Goal: Information Seeking & Learning: Learn about a topic

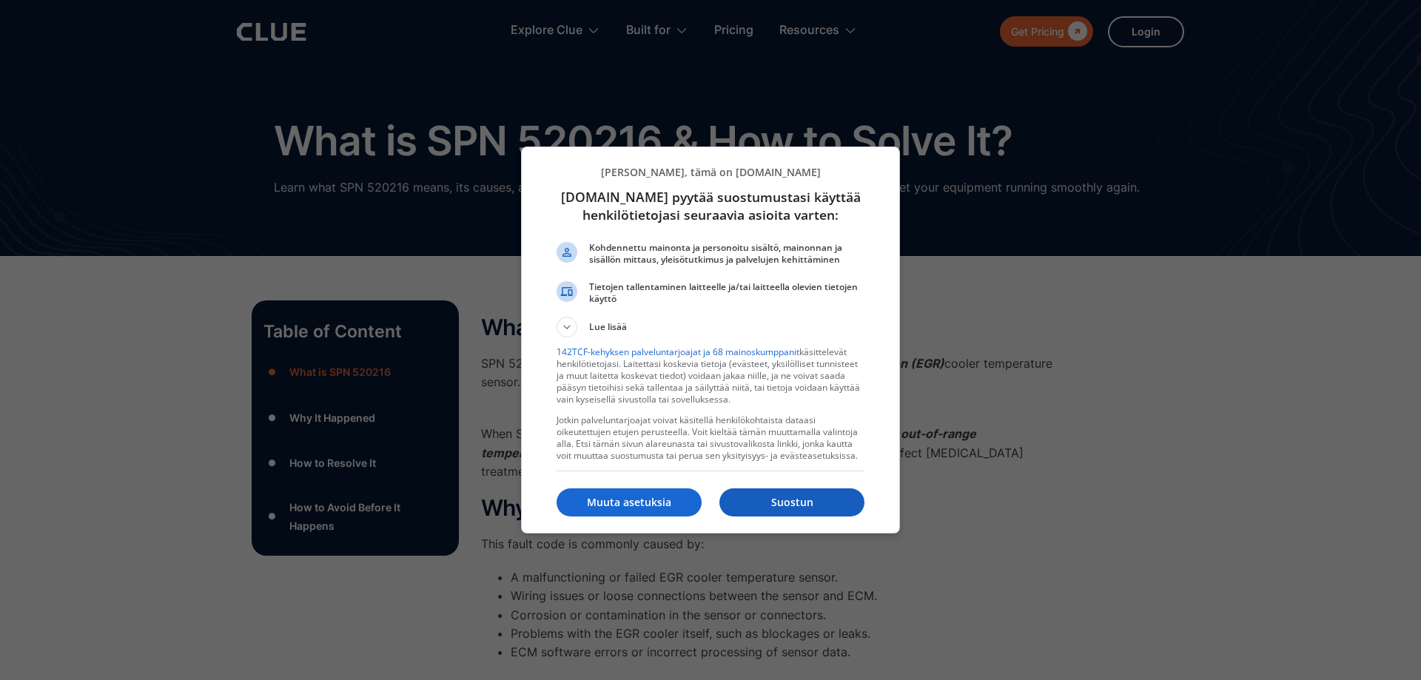
click at [831, 506] on p "Suostun" at bounding box center [791, 502] width 145 height 15
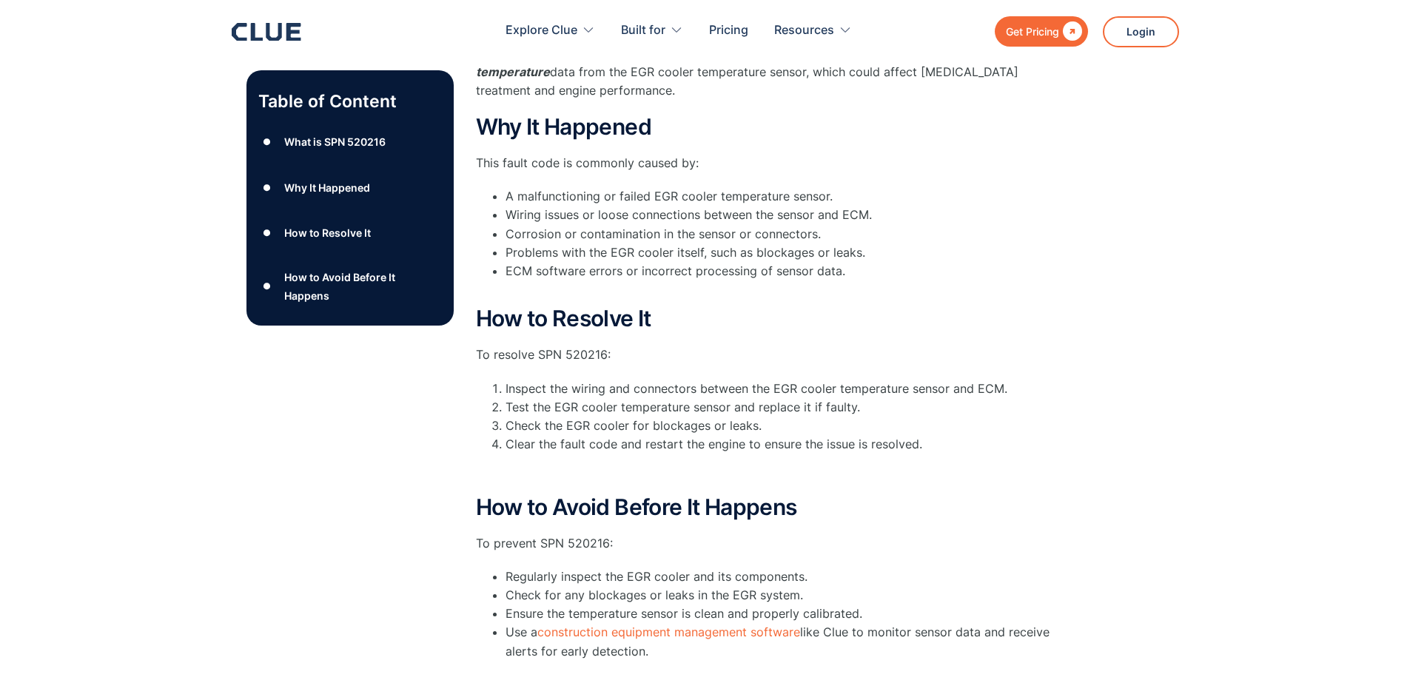
scroll to position [222, 0]
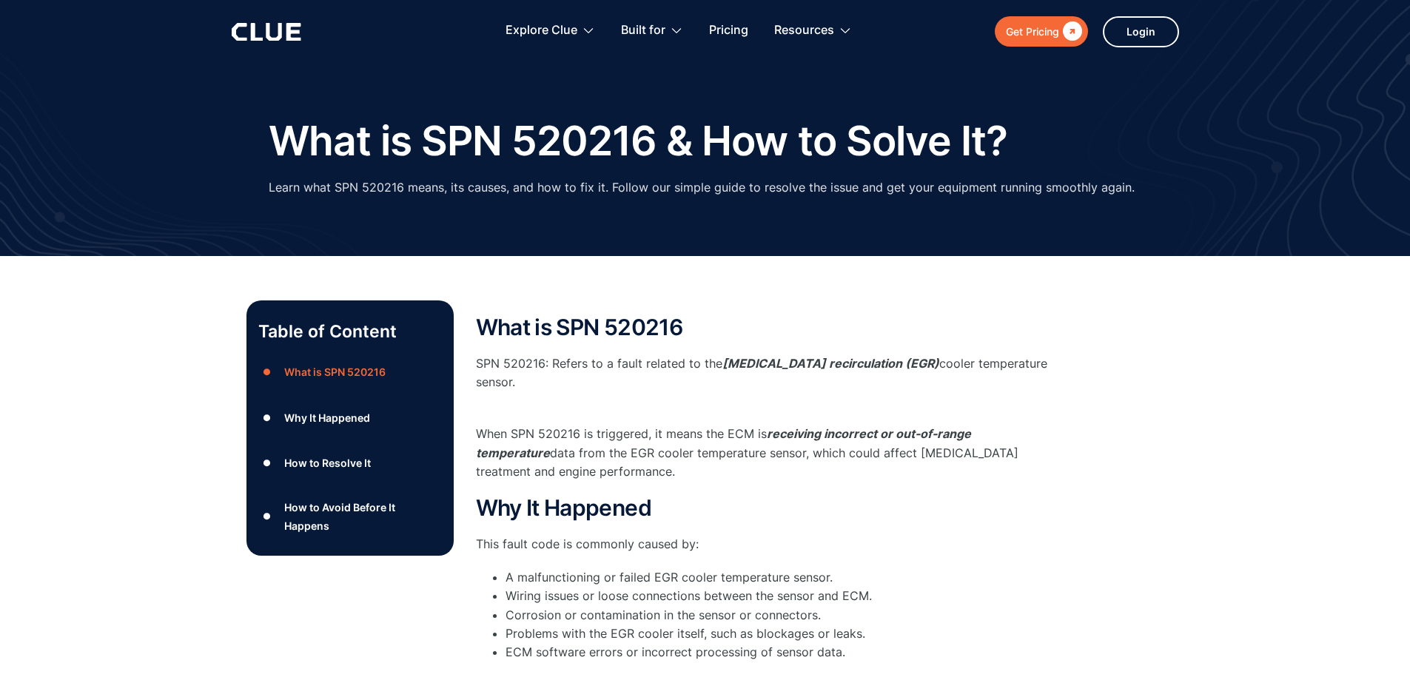
click at [161, 360] on div "Table of Content ● What is SPN 520216 ● Why It Happened ● How to Resolve It ● H…" at bounding box center [705, 682] width 1410 height 853
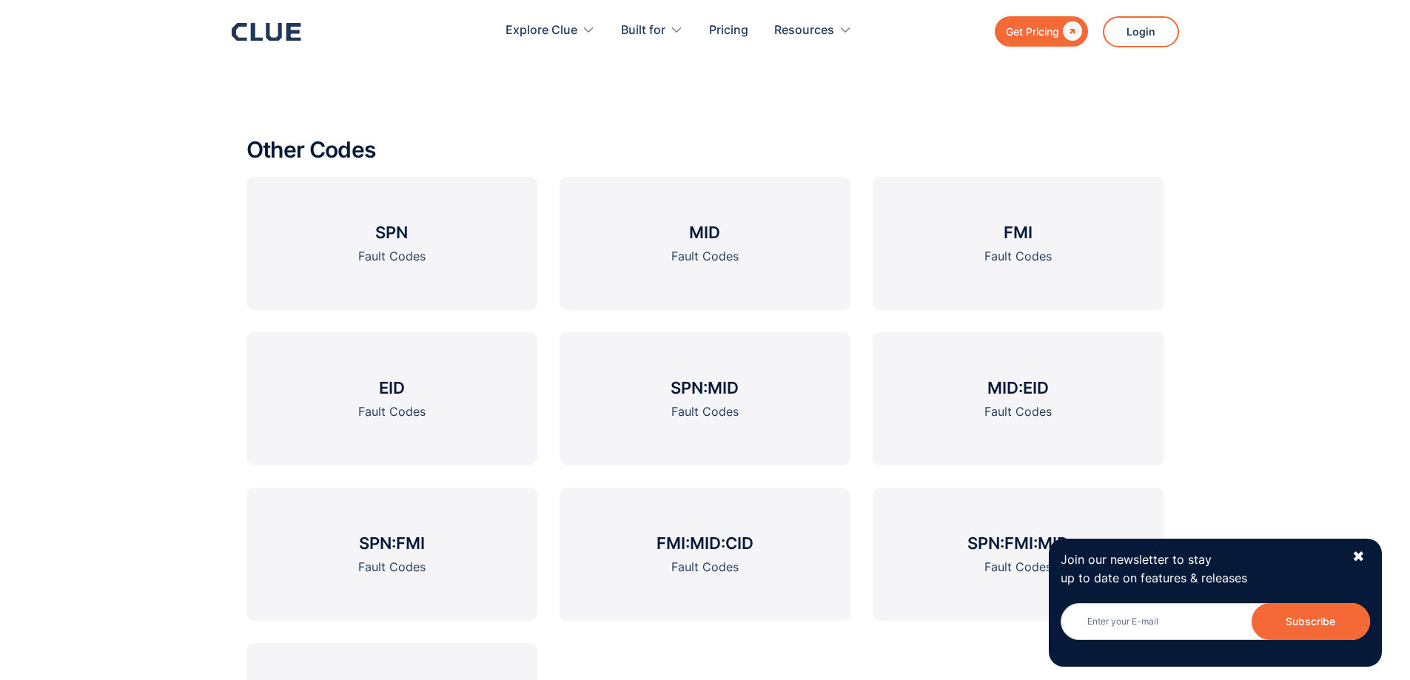
scroll to position [1999, 0]
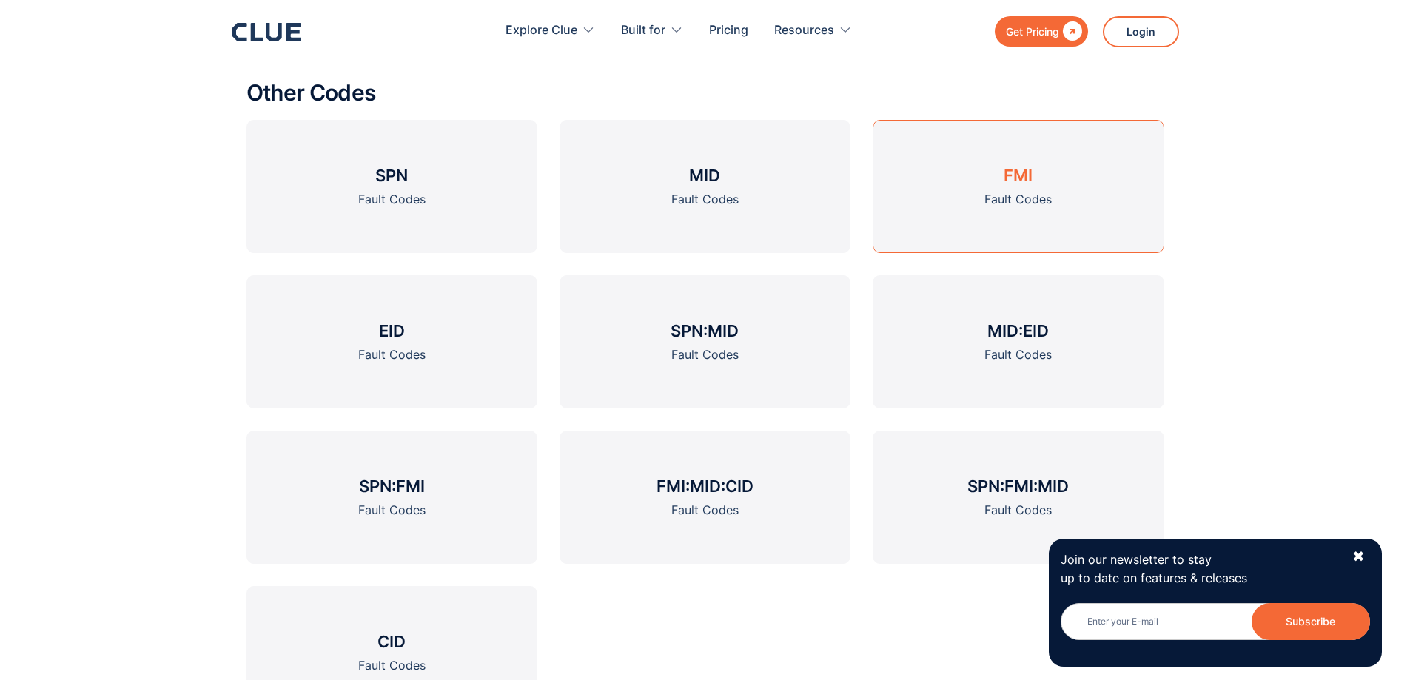
click at [1016, 184] on h3 "FMI" at bounding box center [1018, 175] width 29 height 22
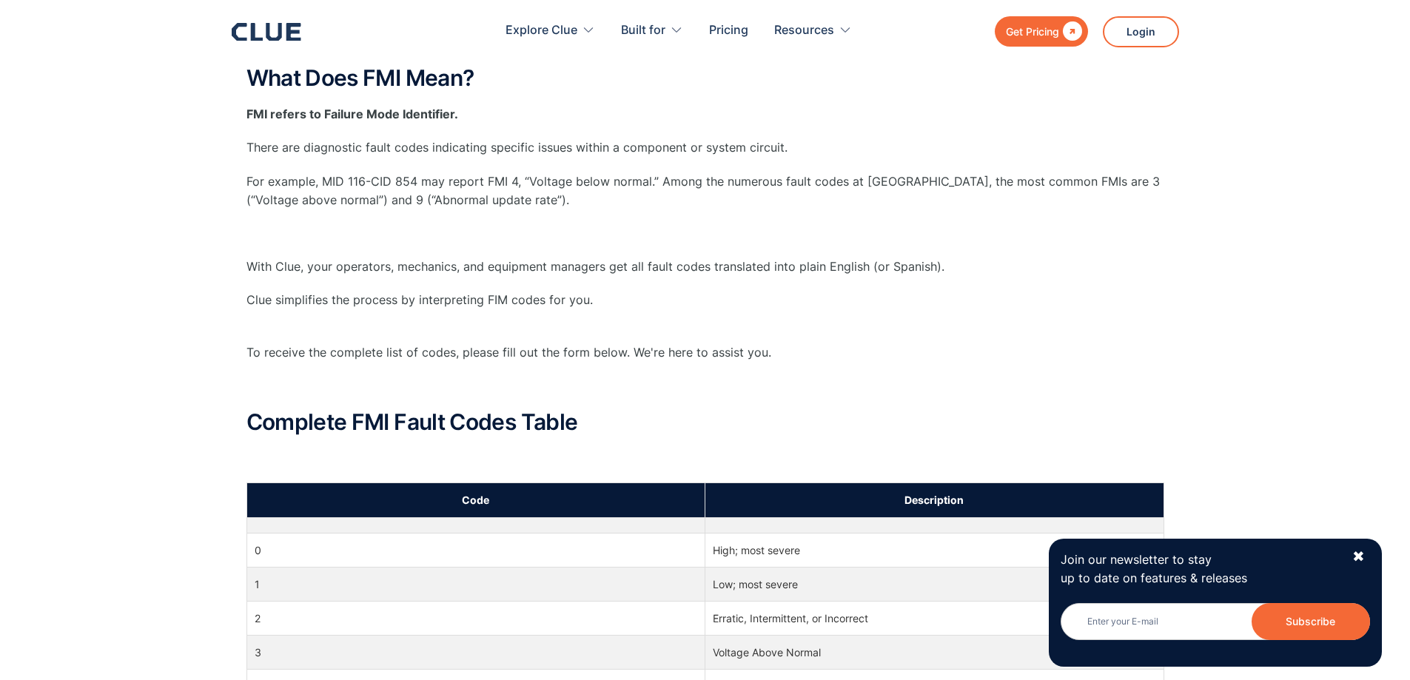
scroll to position [666, 0]
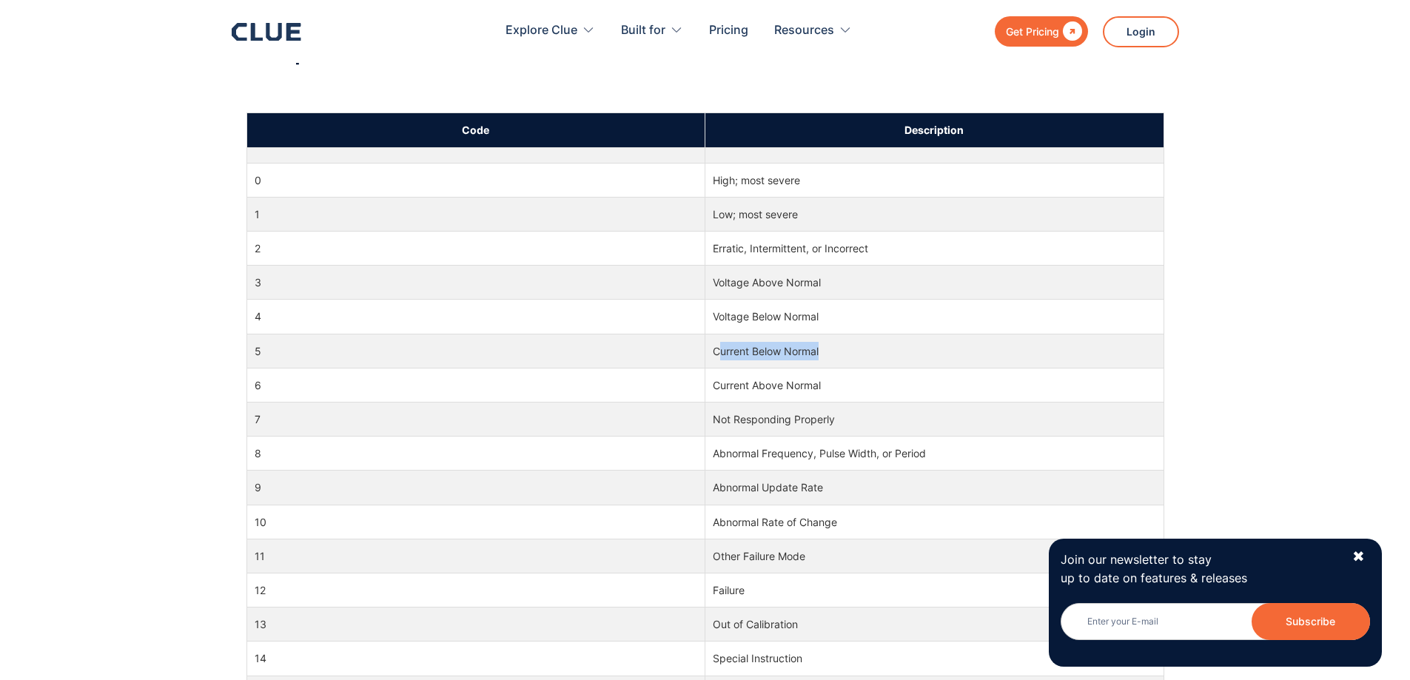
drag, startPoint x: 826, startPoint y: 351, endPoint x: 721, endPoint y: 355, distance: 105.2
click at [721, 355] on td "Current Below Normal" at bounding box center [934, 351] width 459 height 34
click at [699, 358] on td "5" at bounding box center [475, 351] width 459 height 34
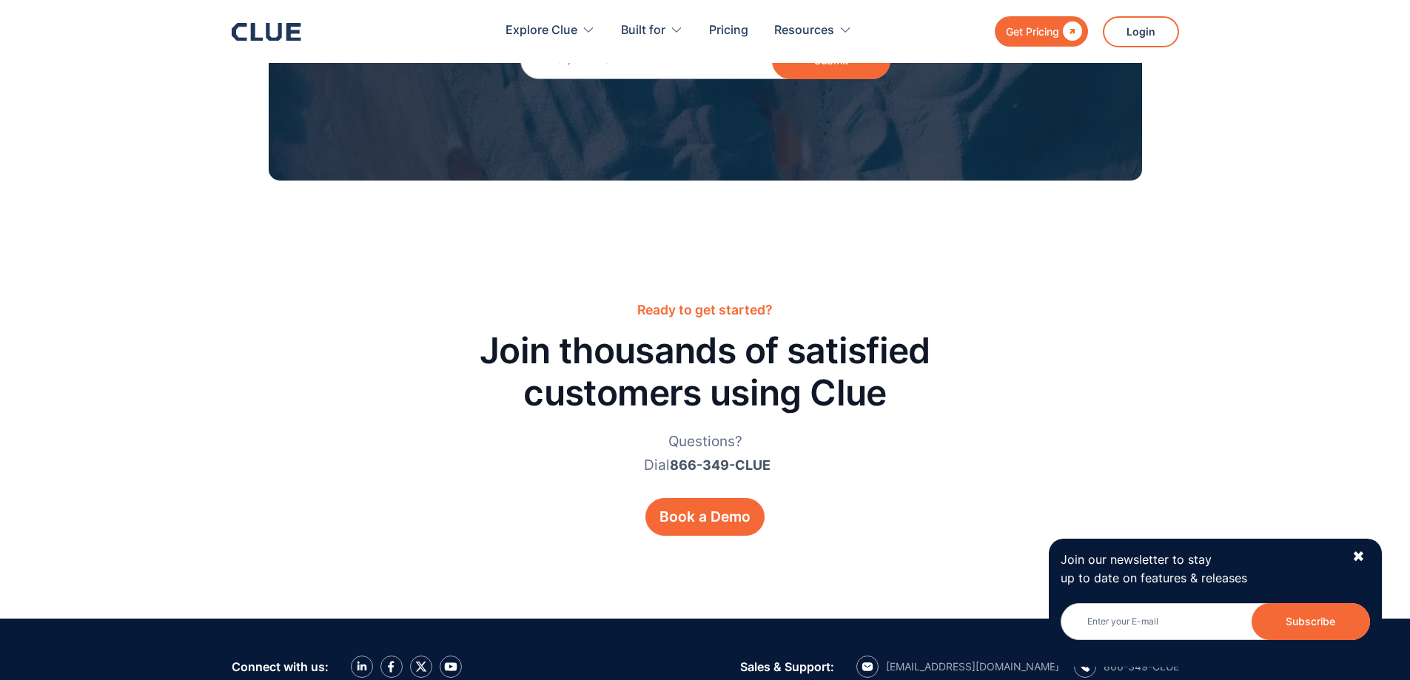
scroll to position [1999, 0]
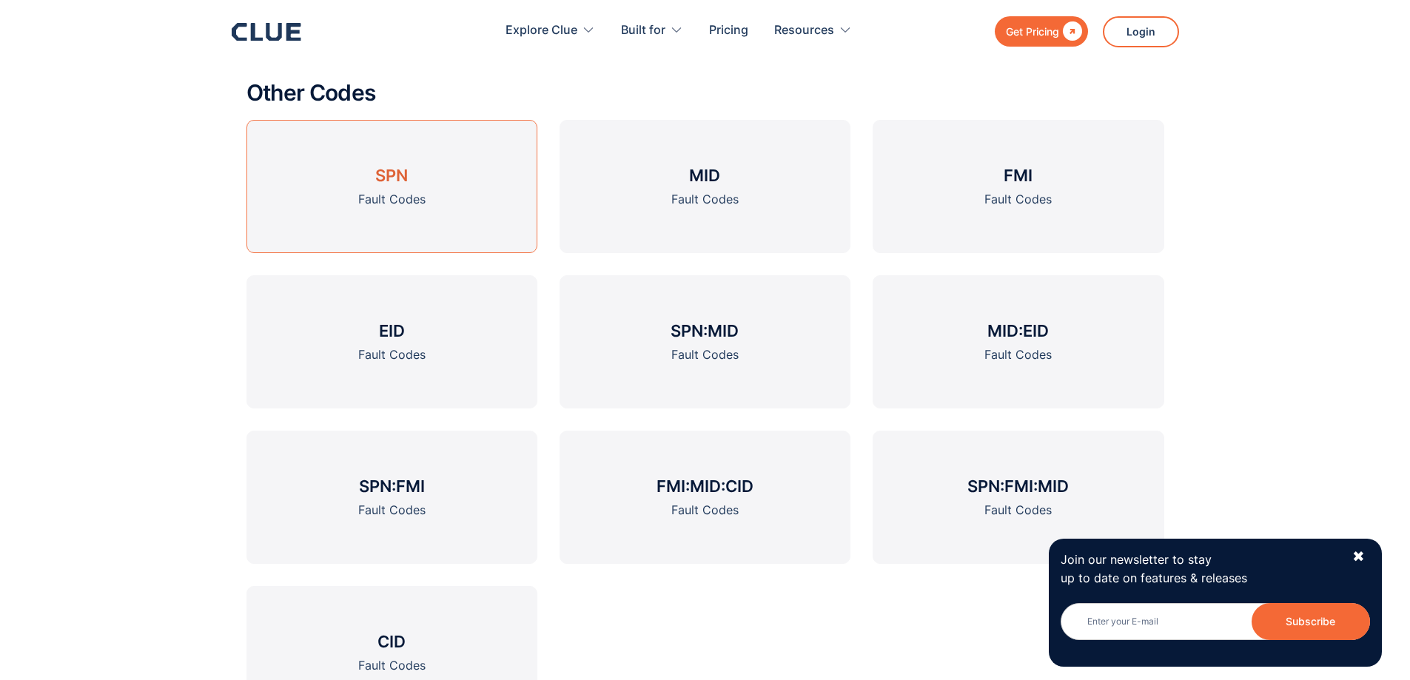
click at [389, 198] on div "Fault Codes" at bounding box center [391, 199] width 67 height 19
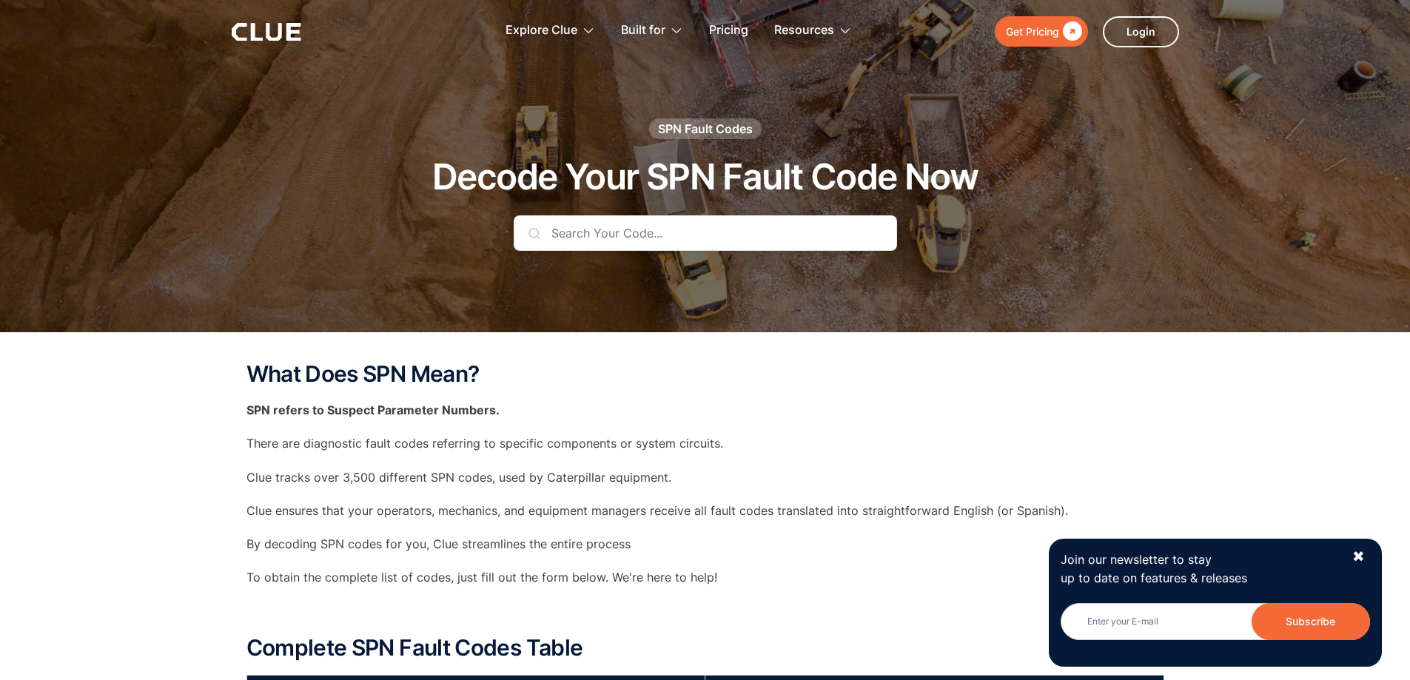
click at [606, 236] on input "text" at bounding box center [705, 233] width 383 height 36
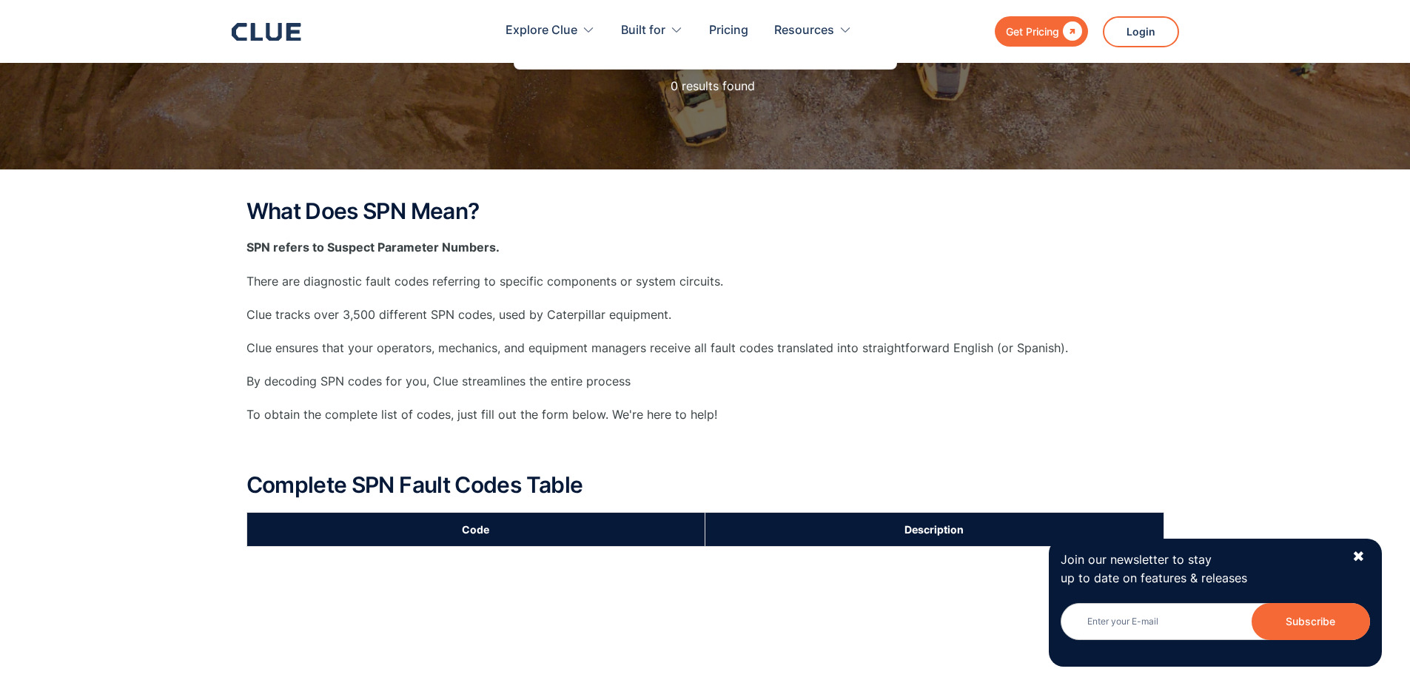
scroll to position [74, 0]
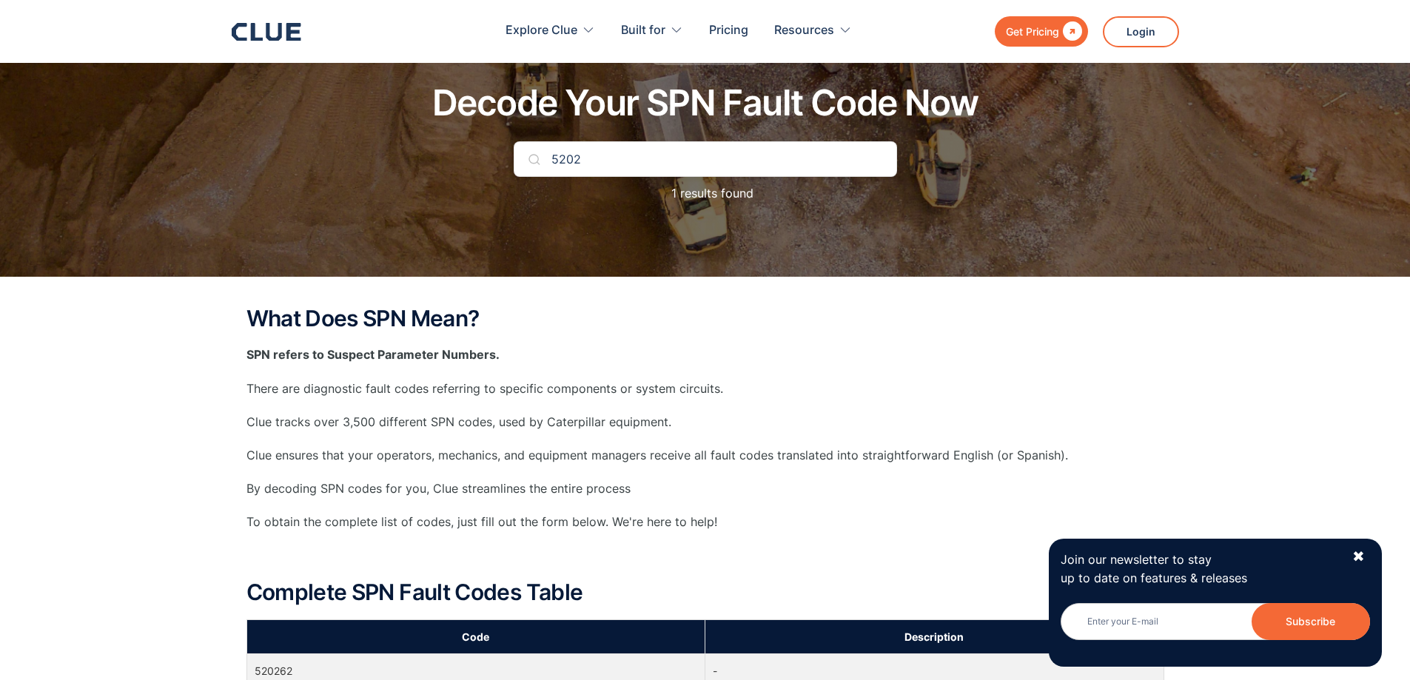
type input "5202"
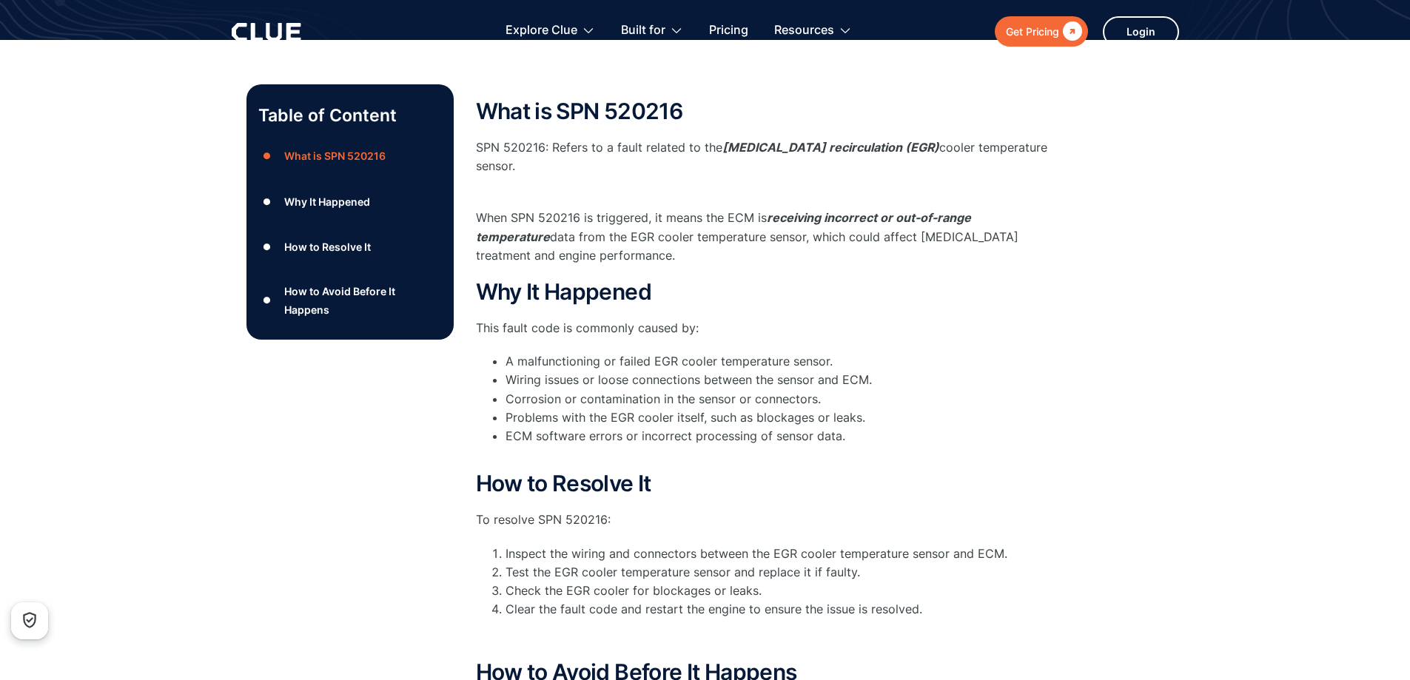
scroll to position [370, 0]
